Goal: Task Accomplishment & Management: Use online tool/utility

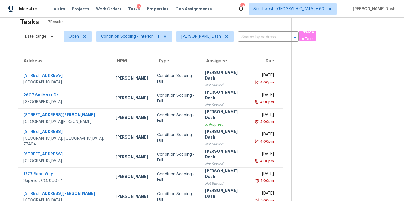
scroll to position [22, 0]
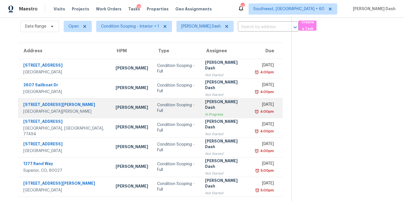
click at [157, 109] on div "Condition Scoping - Full" at bounding box center [176, 107] width 39 height 11
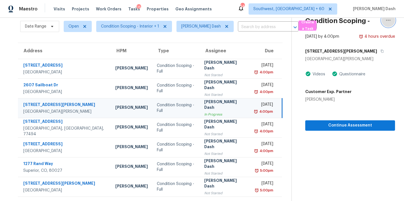
click at [388, 21] on icon "button" at bounding box center [388, 20] width 7 height 7
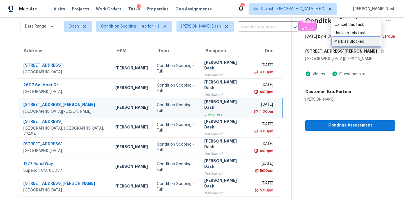
click at [350, 44] on link "Mark as Blocked" at bounding box center [357, 41] width 48 height 8
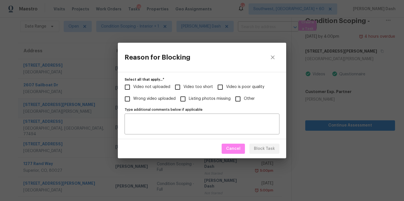
click at [182, 86] on input "Video too short" at bounding box center [178, 87] width 12 height 12
checkbox input "true"
click at [235, 87] on span "Video is poor quality" at bounding box center [245, 87] width 38 height 6
click at [226, 87] on input "Video is poor quality" at bounding box center [220, 87] width 12 height 12
checkbox input "true"
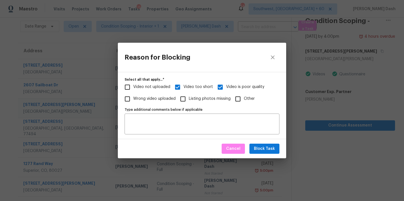
click at [164, 90] on span "Video not uploaded" at bounding box center [151, 87] width 37 height 6
click at [133, 90] on input "Video not uploaded" at bounding box center [128, 87] width 12 height 12
checkbox input "true"
click at [226, 87] on span "Video is poor quality" at bounding box center [245, 87] width 38 height 6
click at [224, 87] on input "Video is poor quality" at bounding box center [220, 87] width 12 height 12
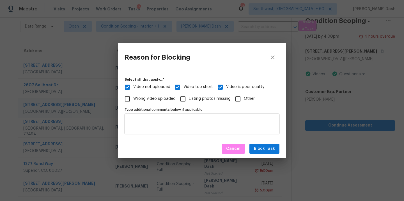
checkbox input "false"
click at [257, 144] on button "Block Task" at bounding box center [265, 148] width 30 height 10
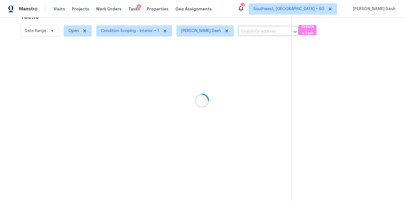
scroll to position [18, 0]
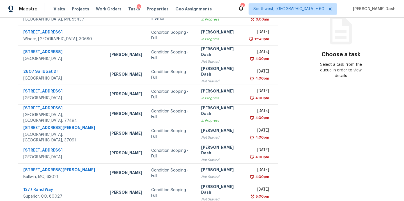
scroll to position [91, 0]
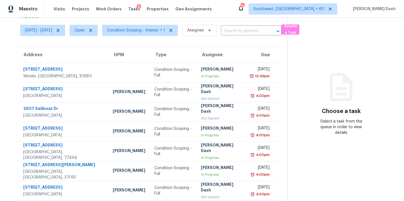
scroll to position [5, 0]
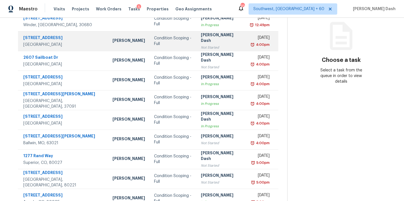
scroll to position [73, 0]
